Goal: Task Accomplishment & Management: Manage account settings

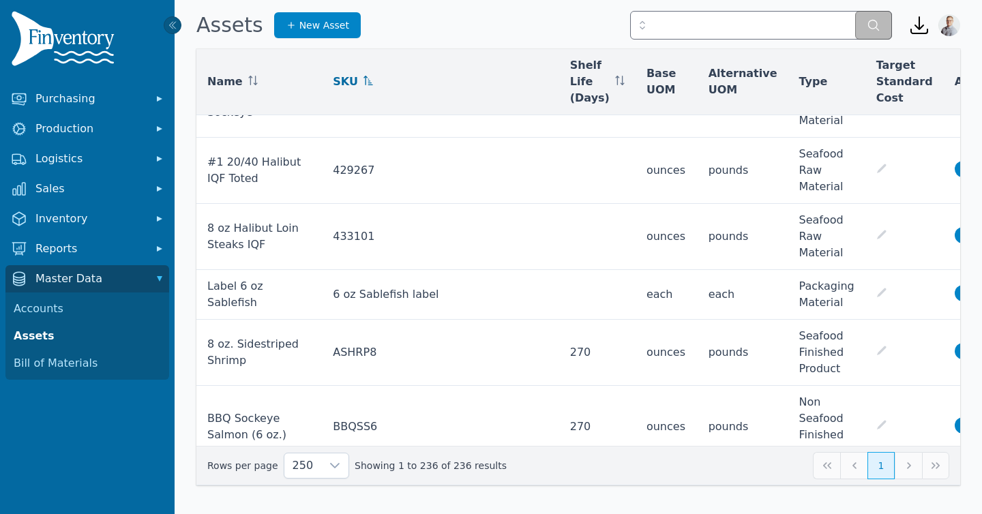
scroll to position [2463, 0]
click at [59, 157] on span "Logistics" at bounding box center [89, 159] width 109 height 16
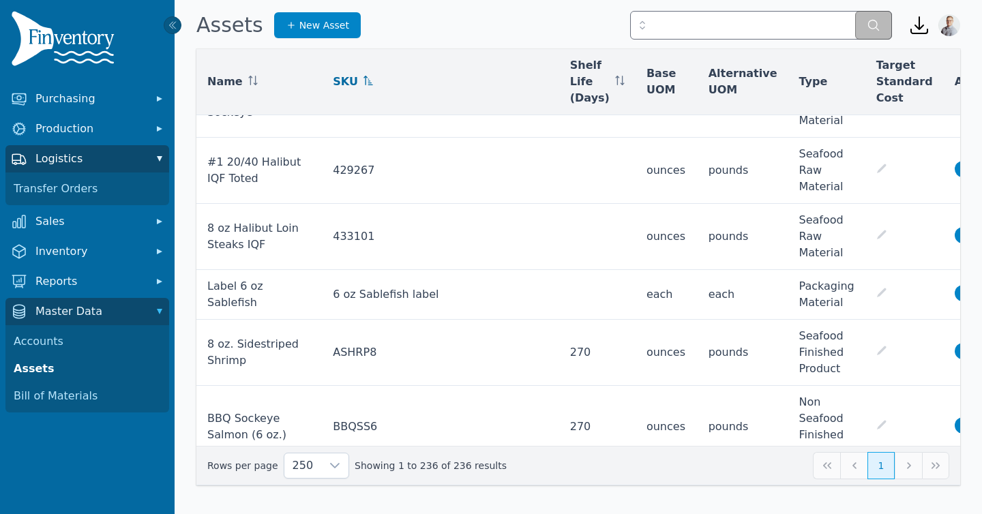
click at [59, 157] on span "Logistics" at bounding box center [89, 159] width 109 height 16
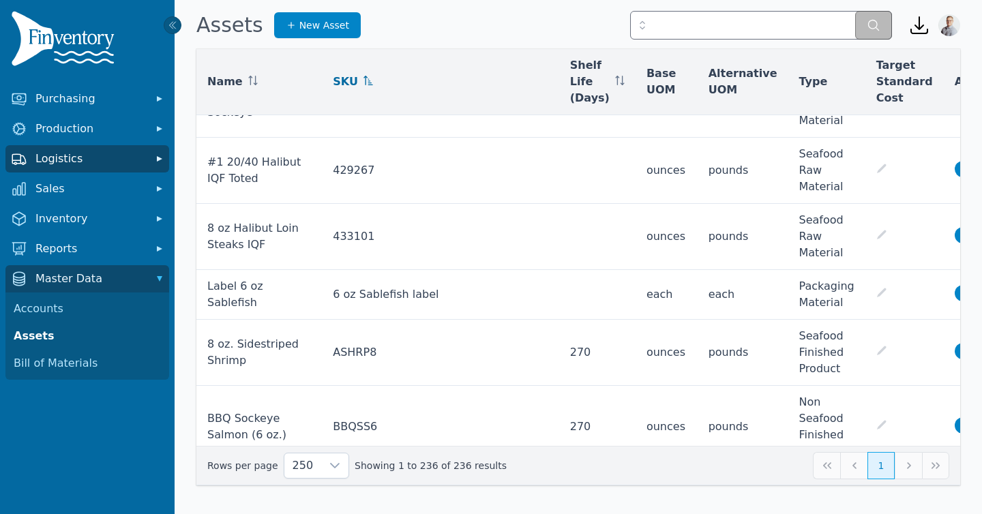
click at [59, 158] on span "Logistics" at bounding box center [89, 159] width 109 height 16
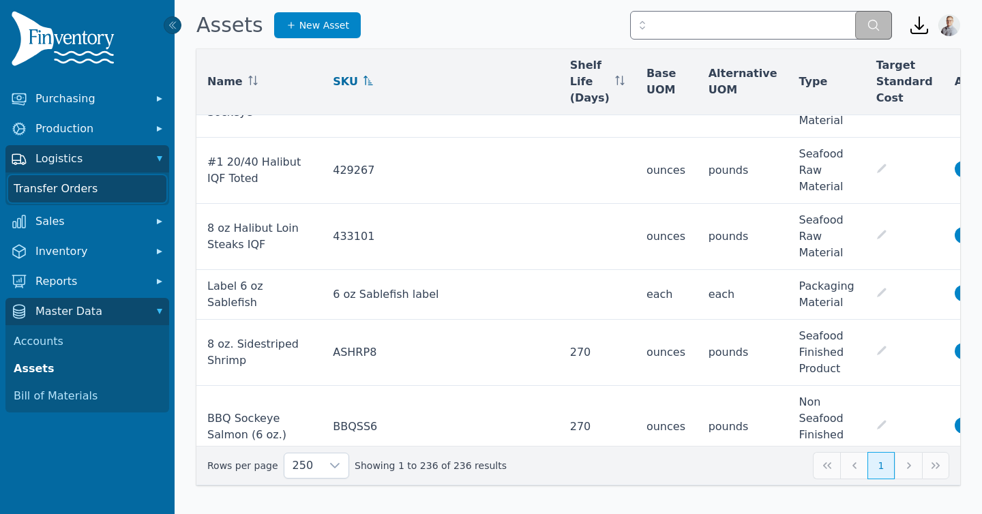
click at [46, 180] on link "Transfer Orders" at bounding box center [87, 188] width 158 height 27
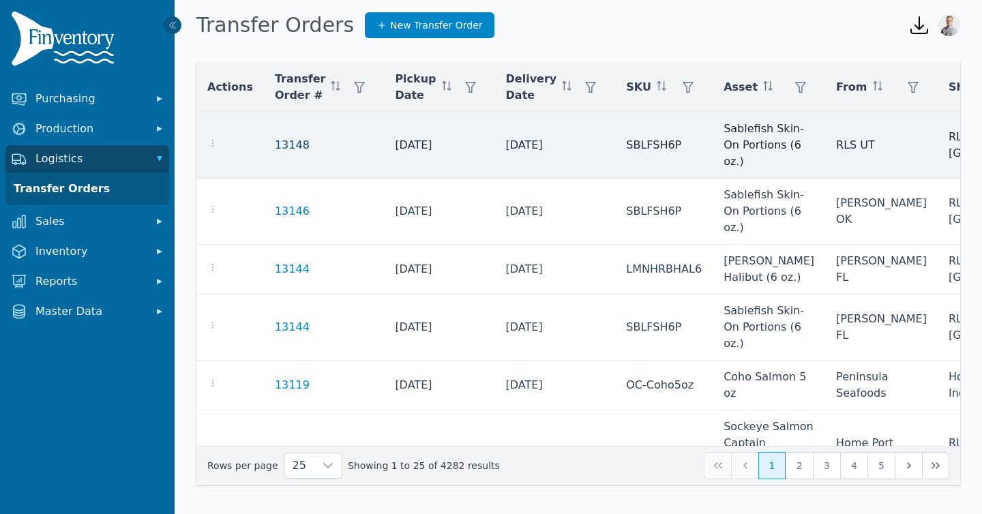
click at [276, 151] on link "13148" at bounding box center [292, 145] width 35 height 16
click at [277, 146] on link "13148" at bounding box center [292, 145] width 35 height 16
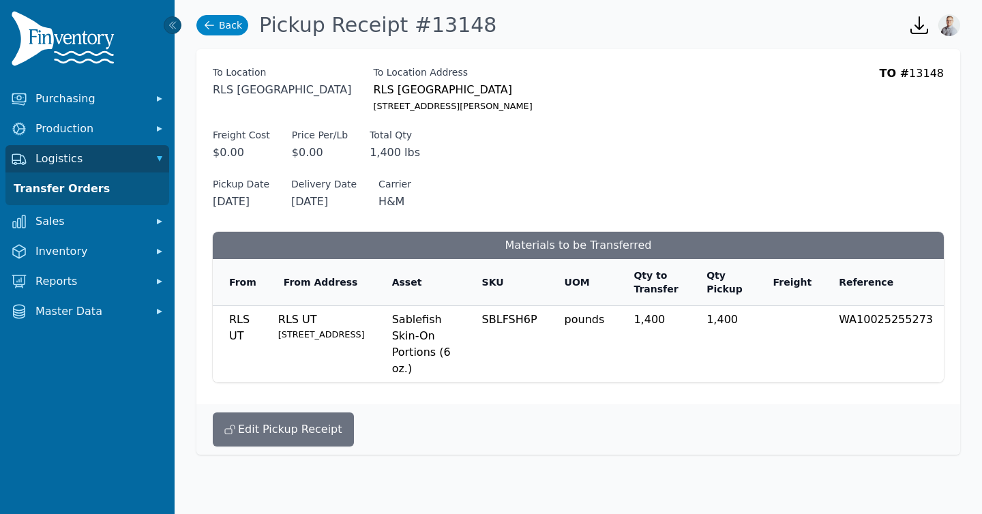
click at [222, 31] on link "Back" at bounding box center [222, 25] width 52 height 20
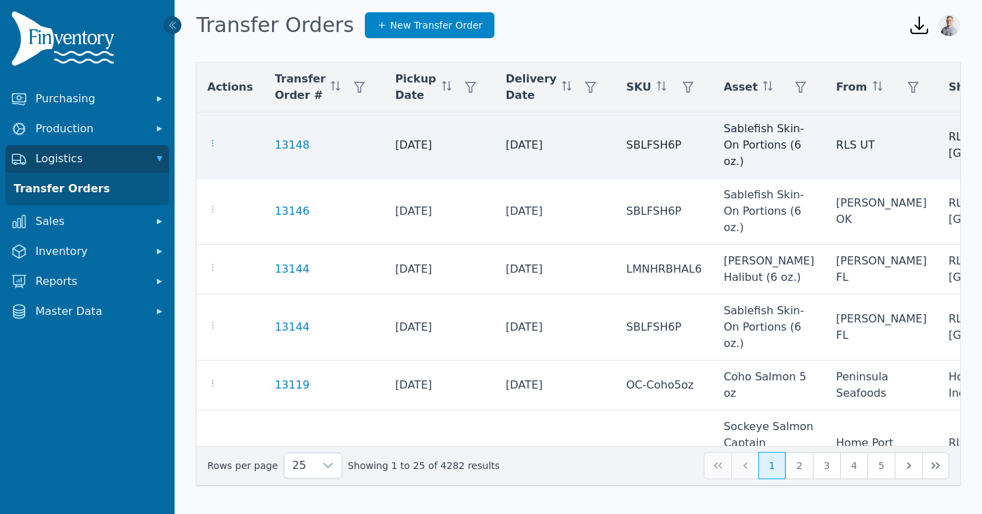
click at [214, 144] on icon "button" at bounding box center [212, 143] width 11 height 11
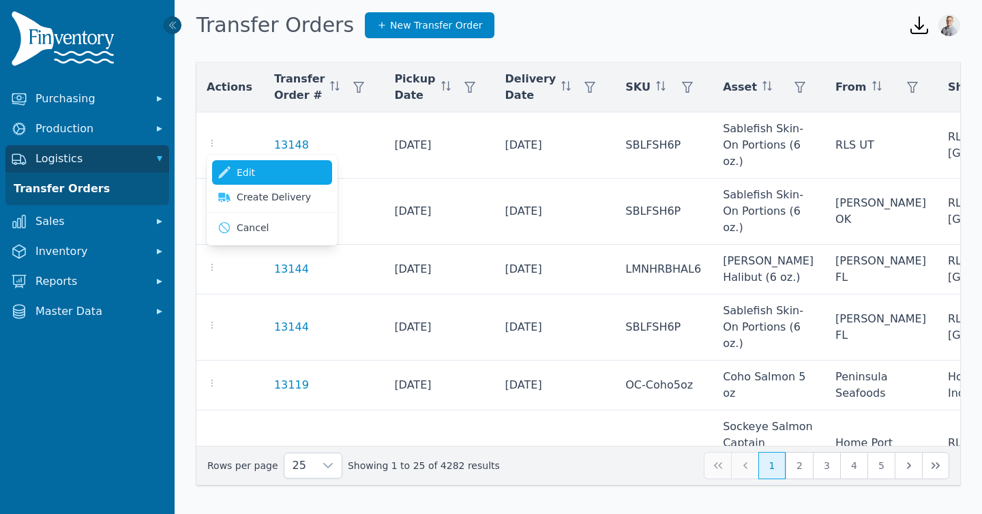
click at [239, 181] on link "Edit" at bounding box center [272, 172] width 120 height 25
